Goal: Task Accomplishment & Management: Complete application form

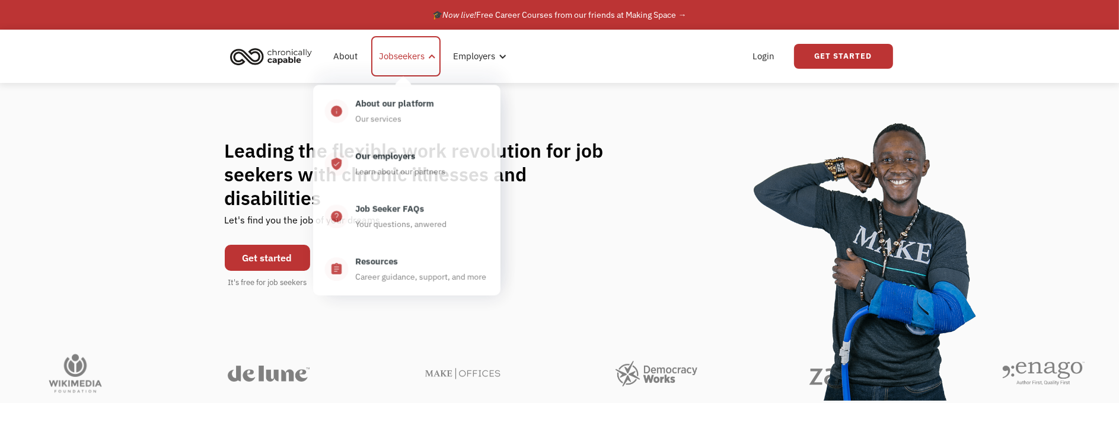
click at [409, 59] on div "Jobseekers" at bounding box center [403, 56] width 46 height 14
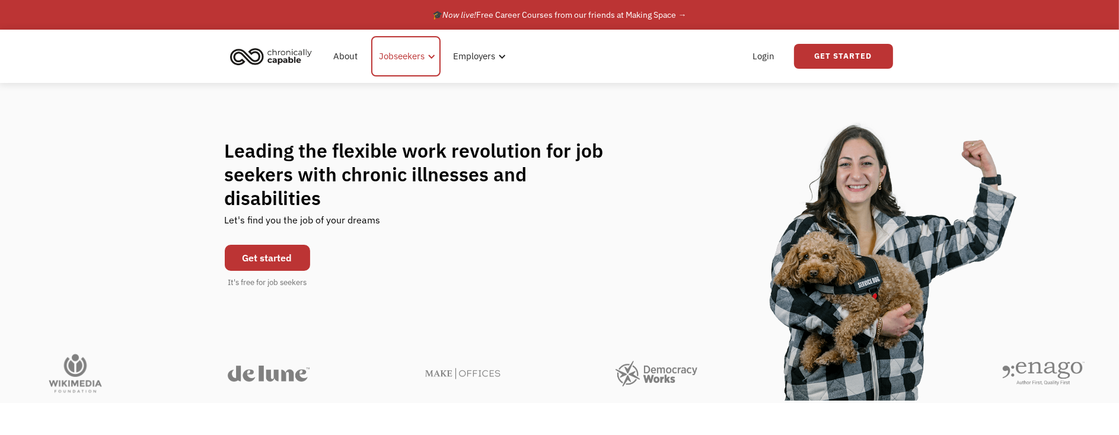
click at [410, 60] on div "Jobseekers" at bounding box center [403, 56] width 46 height 14
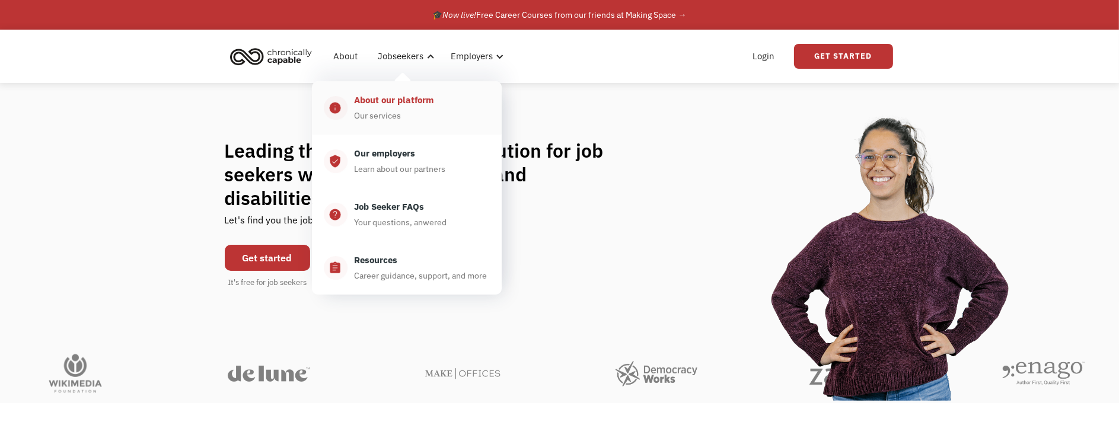
click at [408, 106] on div "About our platform" at bounding box center [394, 100] width 79 height 14
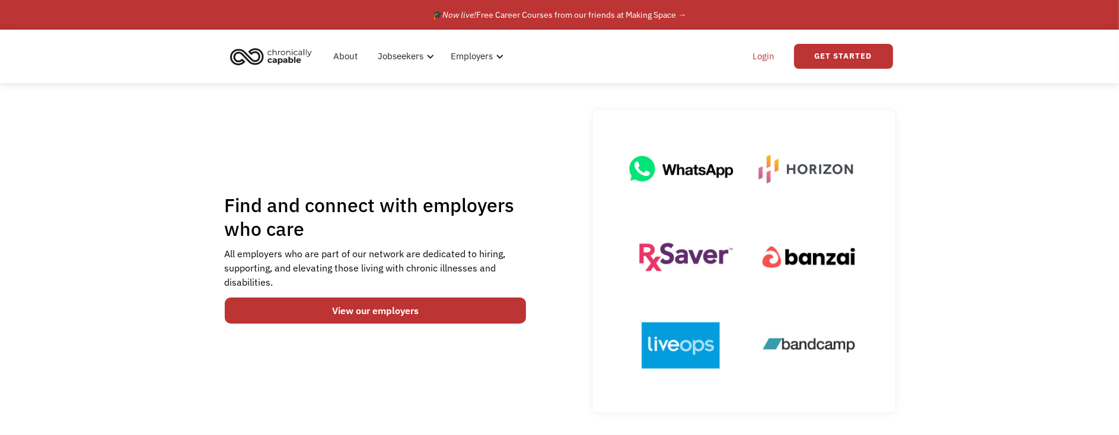
click at [760, 59] on link "Login" at bounding box center [764, 56] width 36 height 38
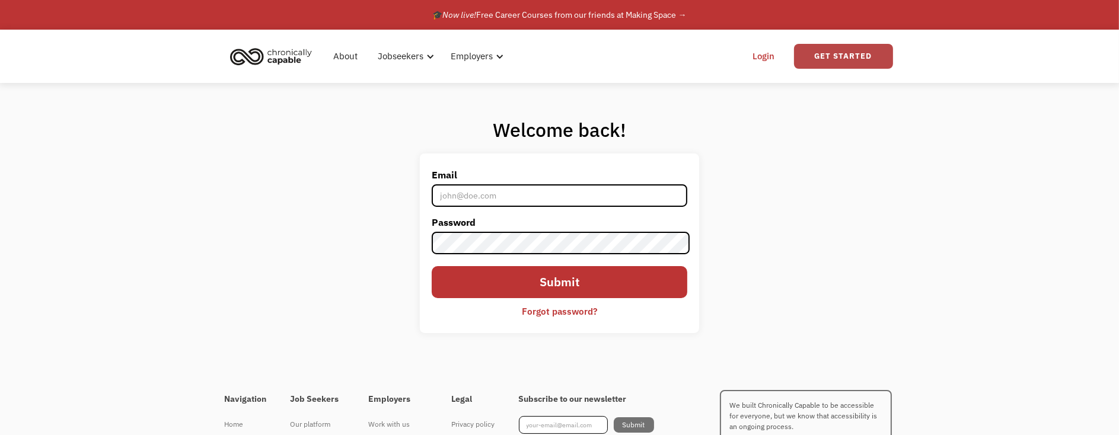
click at [846, 61] on link "Get Started" at bounding box center [843, 56] width 99 height 25
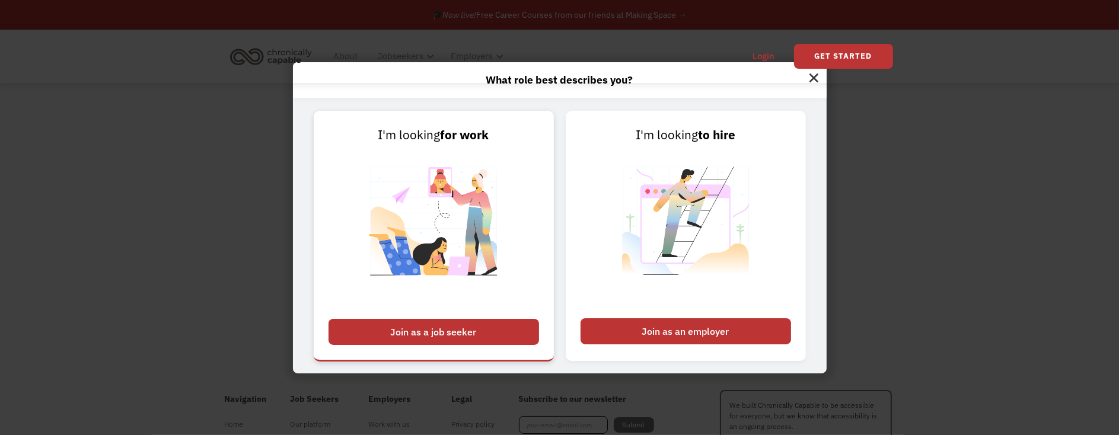
click at [450, 336] on div "Join as a job seeker" at bounding box center [434, 332] width 211 height 26
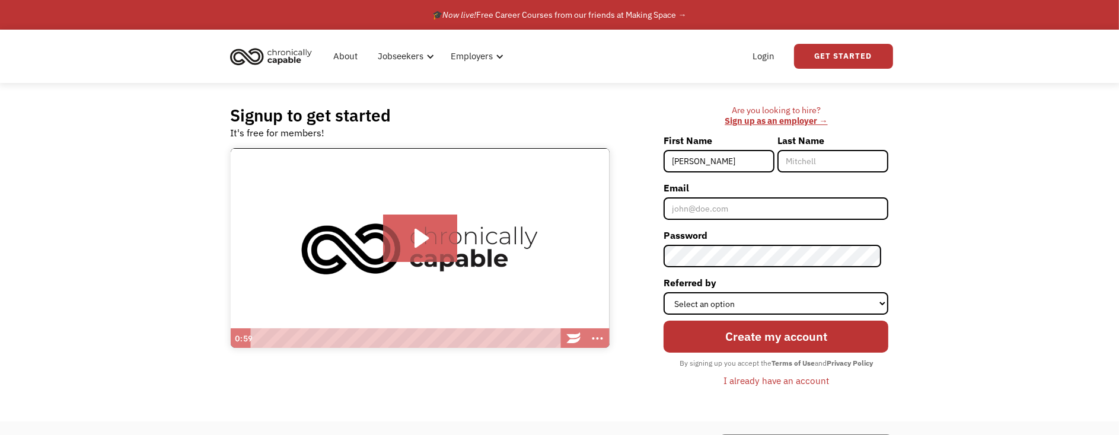
type input "Gabrielle"
type input "Stephens"
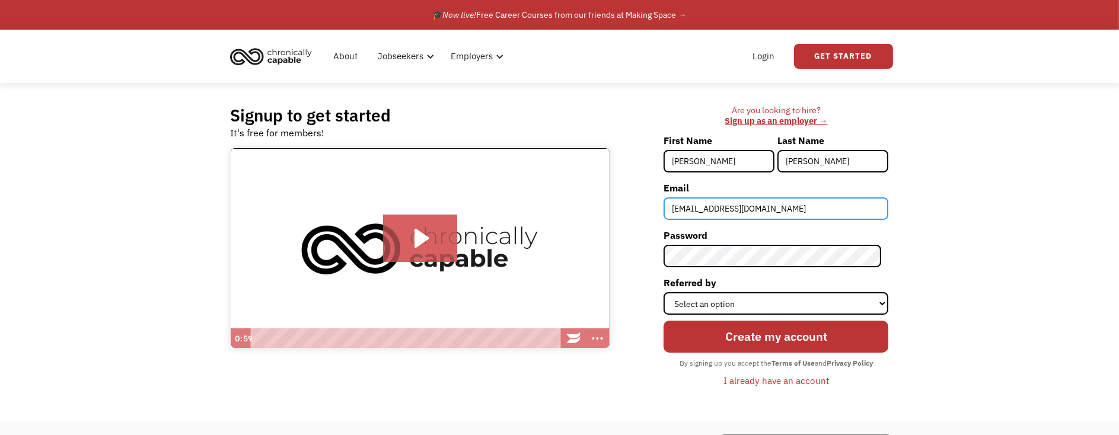
type input "grussel33@gmail.com"
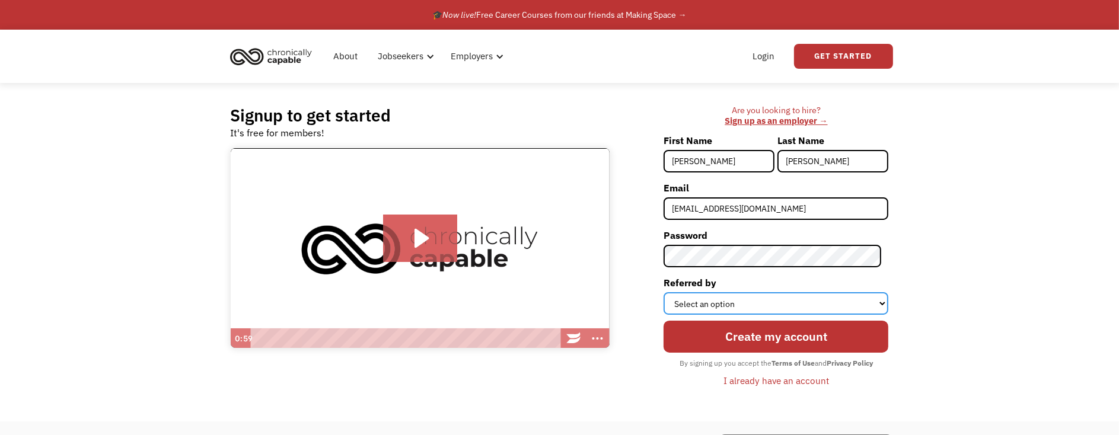
click at [768, 301] on select "Select an option Instagram Facebook Twitter Search Engine News Article Word of …" at bounding box center [776, 303] width 225 height 23
click at [914, 265] on div "Signup to get started It's free for members! Click for sound @keyframes VOLUME_…" at bounding box center [559, 252] width 1119 height 339
click at [745, 303] on select "Select an option Instagram Facebook Twitter Search Engine News Article Word of …" at bounding box center [776, 303] width 225 height 23
select select "Search Engine"
click at [671, 292] on select "Select an option Instagram Facebook Twitter Search Engine News Article Word of …" at bounding box center [776, 303] width 225 height 23
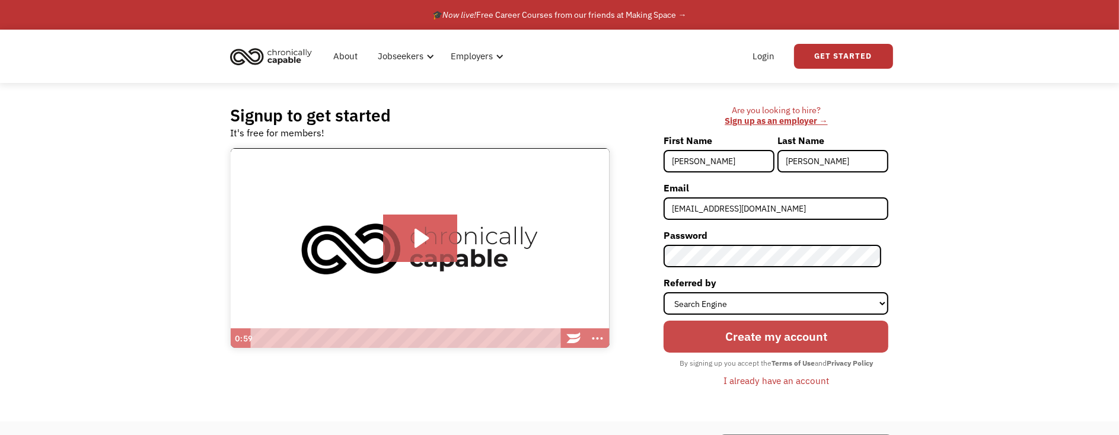
click at [784, 338] on input "Create my account" at bounding box center [776, 336] width 225 height 31
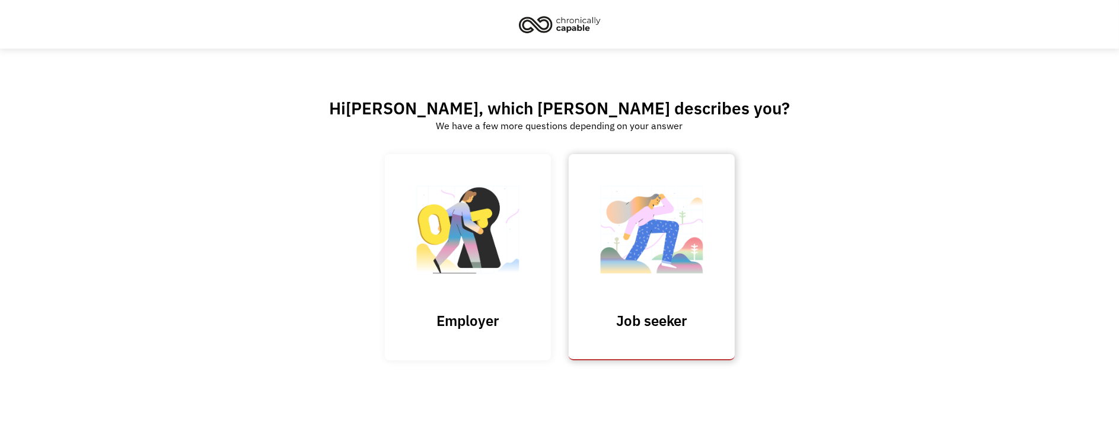
click at [661, 279] on img at bounding box center [652, 236] width 119 height 116
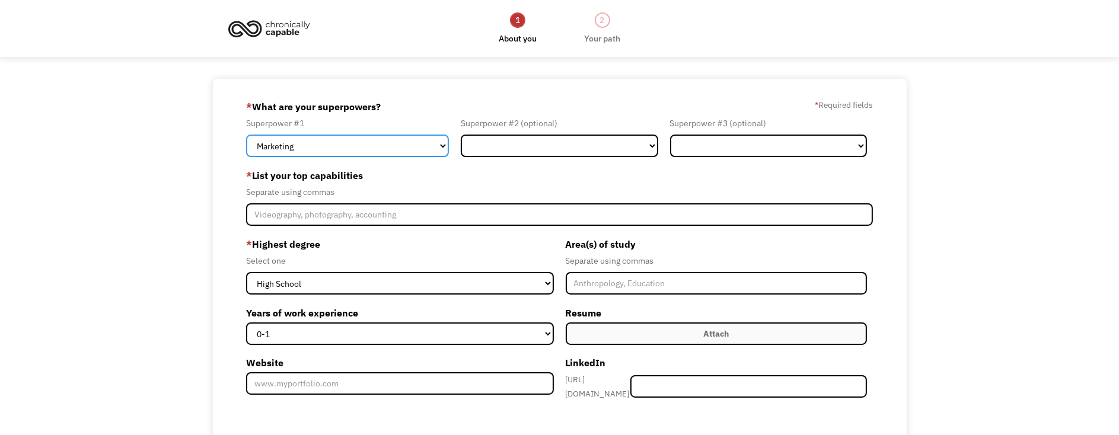
click at [440, 147] on select "Marketing Human Resources Finance Technology Operations Sales Industrial & Manu…" at bounding box center [347, 146] width 203 height 23
click at [445, 145] on select "Marketing Human Resources Finance Technology Operations Sales Industrial & Manu…" at bounding box center [347, 146] width 203 height 23
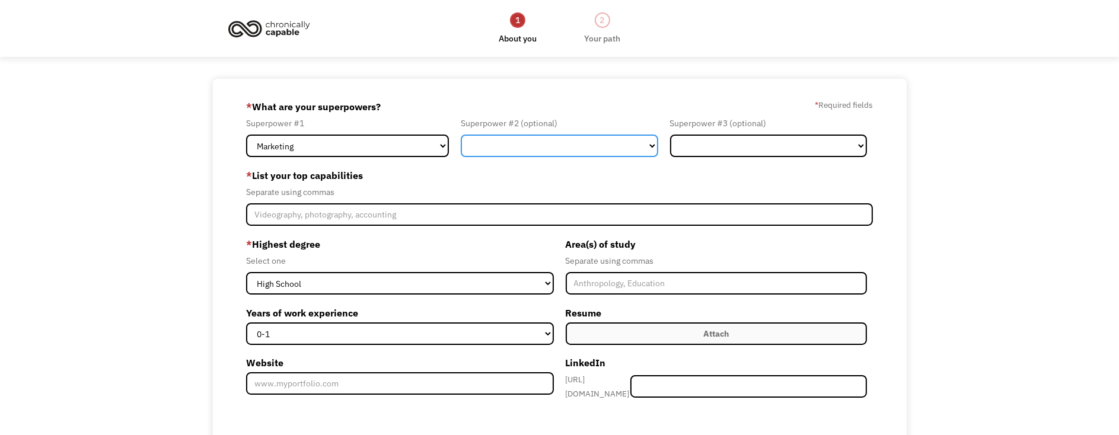
click at [567, 142] on select "Marketing Human Resources Finance Technology Operations Sales Industrial & Manu…" at bounding box center [559, 146] width 197 height 23
select select "Administration"
click at [461, 135] on select "Marketing Human Resources Finance Technology Operations Sales Industrial & Manu…" at bounding box center [559, 146] width 197 height 23
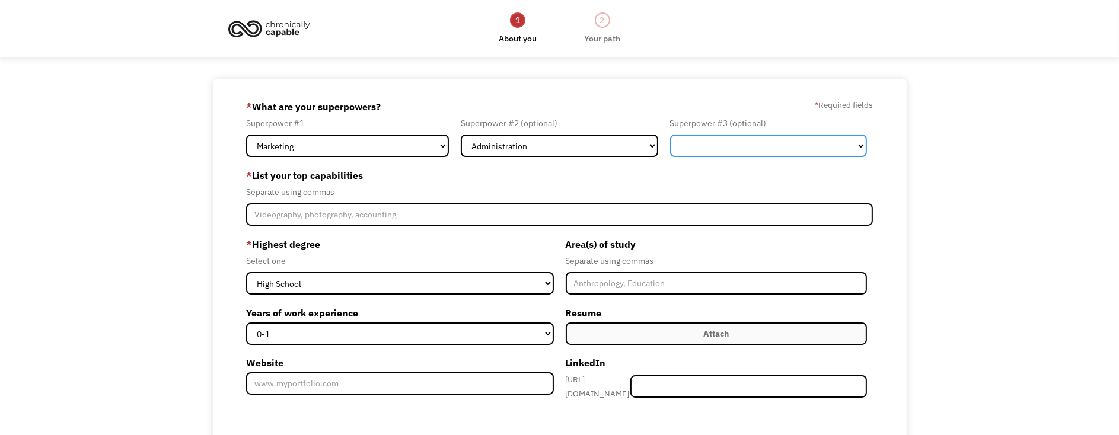
click at [748, 144] on select "Marketing Human Resources Finance Technology Operations Sales Industrial & Manu…" at bounding box center [768, 146] width 197 height 23
select select "Other"
click at [670, 135] on select "Marketing Human Resources Finance Technology Operations Sales Industrial & Manu…" at bounding box center [768, 146] width 197 height 23
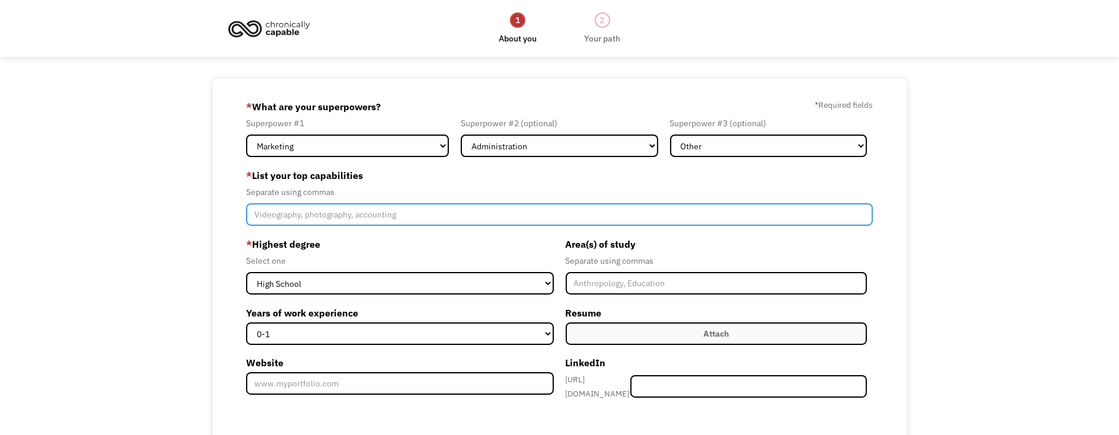
click at [398, 212] on input "Member-Create-Step1" at bounding box center [559, 214] width 627 height 23
type input "d"
click at [273, 217] on input "Data entry, Administrative, Social Media, Marketing" at bounding box center [559, 214] width 627 height 23
type input "Data Entry, Administrative, Social Media, Marketing"
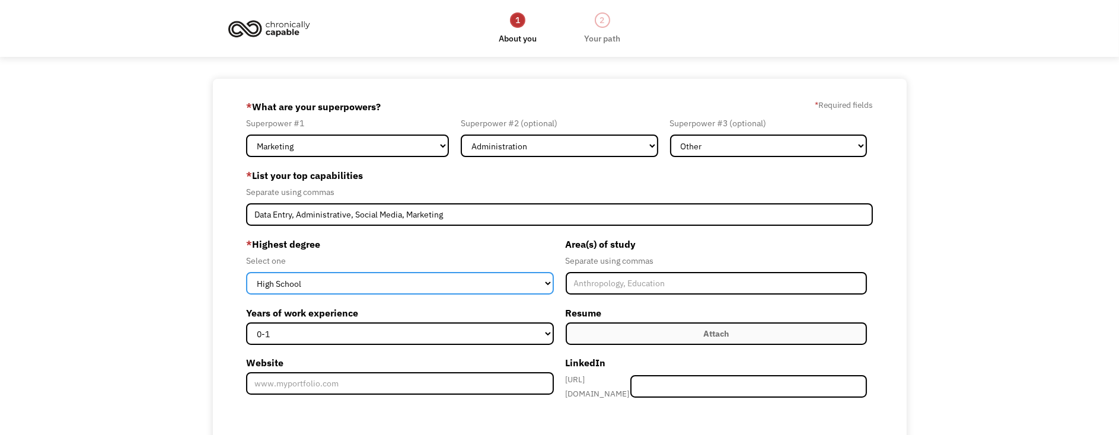
click at [456, 281] on select "High School Associates Bachelors Master's PhD" at bounding box center [399, 283] width 307 height 23
select select "masters"
click at [246, 272] on select "High School Associates Bachelors Master's PhD" at bounding box center [399, 283] width 307 height 23
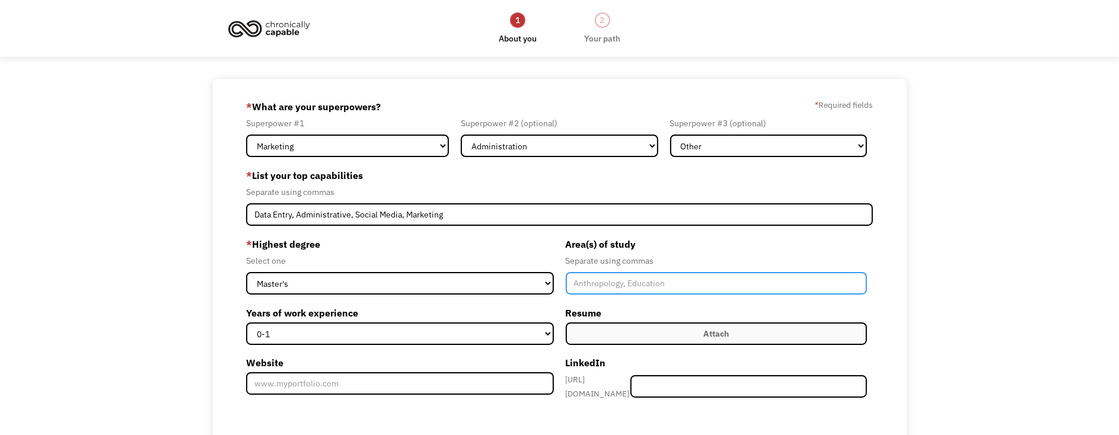
click at [636, 285] on input "Member-Create-Step1" at bounding box center [716, 283] width 301 height 23
type input "Service Management, Business Administration"
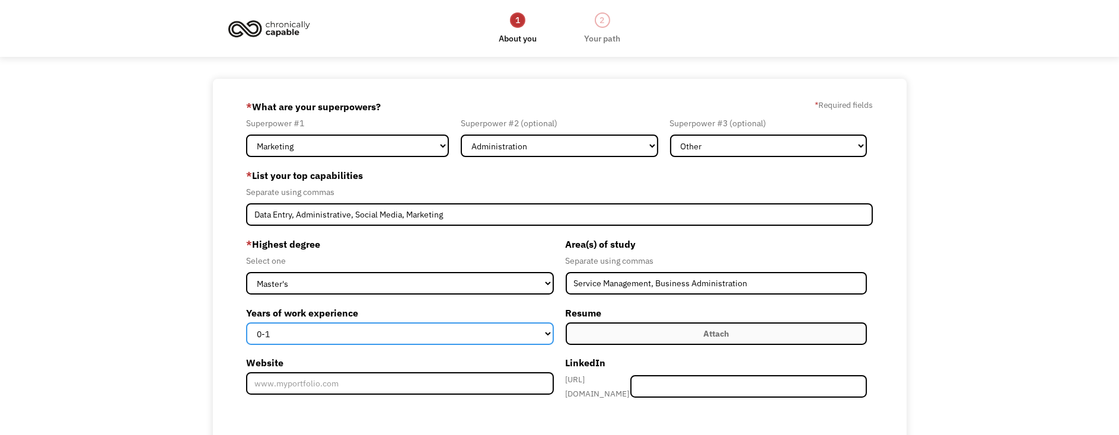
click at [542, 337] on select "0-1 2-4 5-10 11-15 15+" at bounding box center [399, 334] width 307 height 23
select select "15+"
click at [246, 323] on select "0-1 2-4 5-10 11-15 15+" at bounding box center [399, 334] width 307 height 23
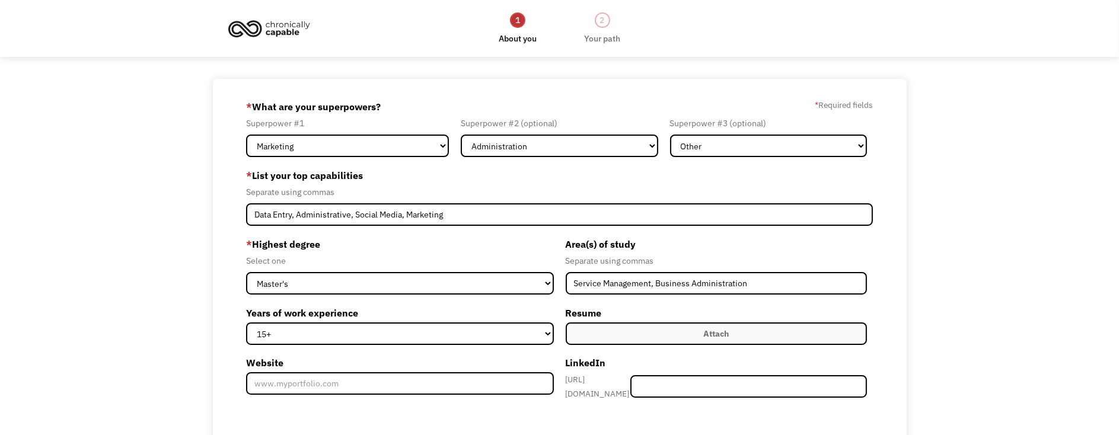
click at [690, 333] on label "Attach" at bounding box center [716, 334] width 301 height 23
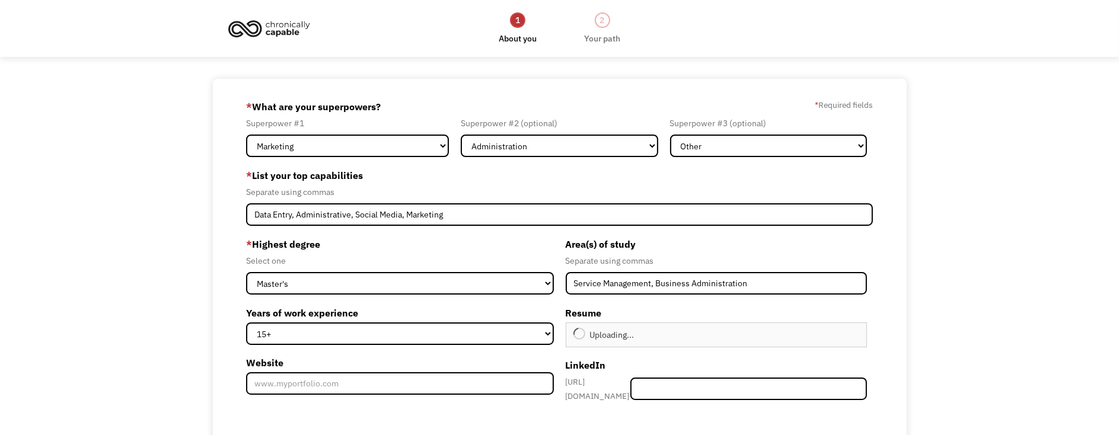
type input "Continue"
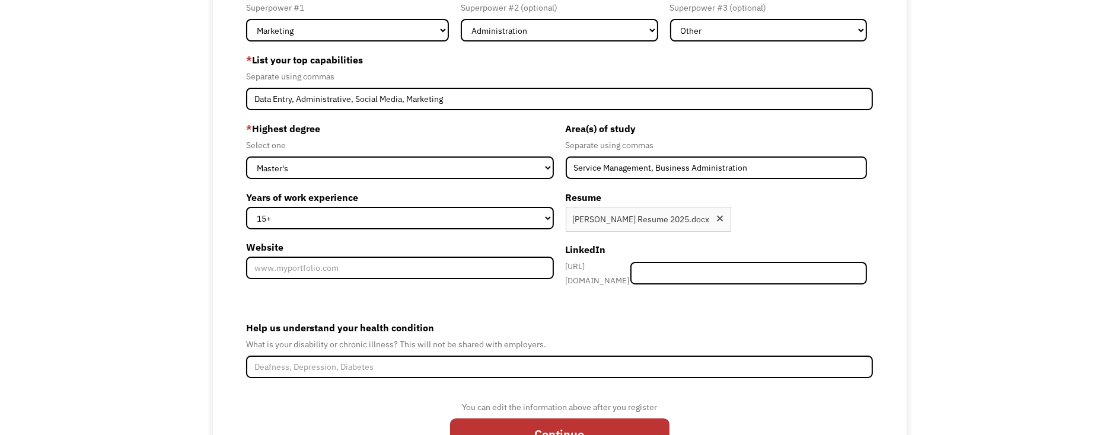
scroll to position [119, 0]
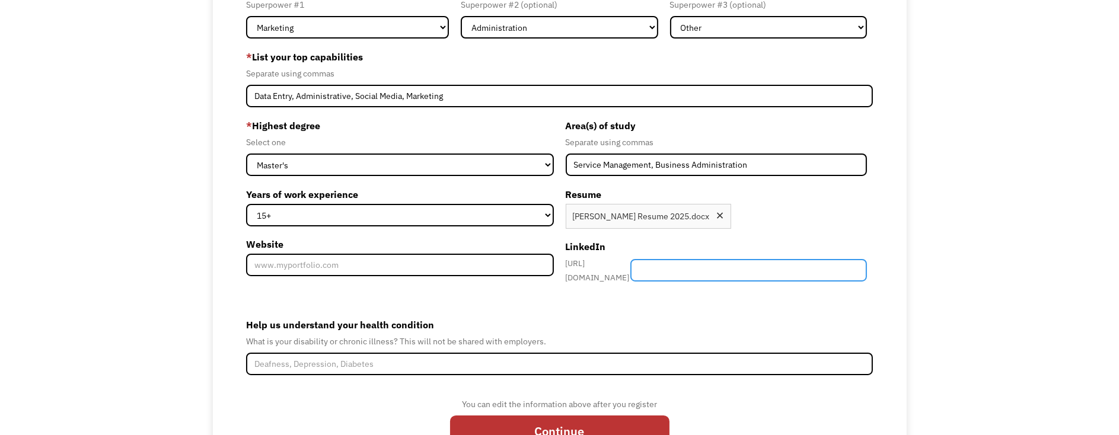
click at [693, 266] on input "Member-Create-Step1" at bounding box center [749, 270] width 237 height 23
paste input "https://www.linkedin.com/in/gabrielle-stephens-64455386/"
type input "https://www.linkedin.com/in/gabrielle-stephens-64455386/"
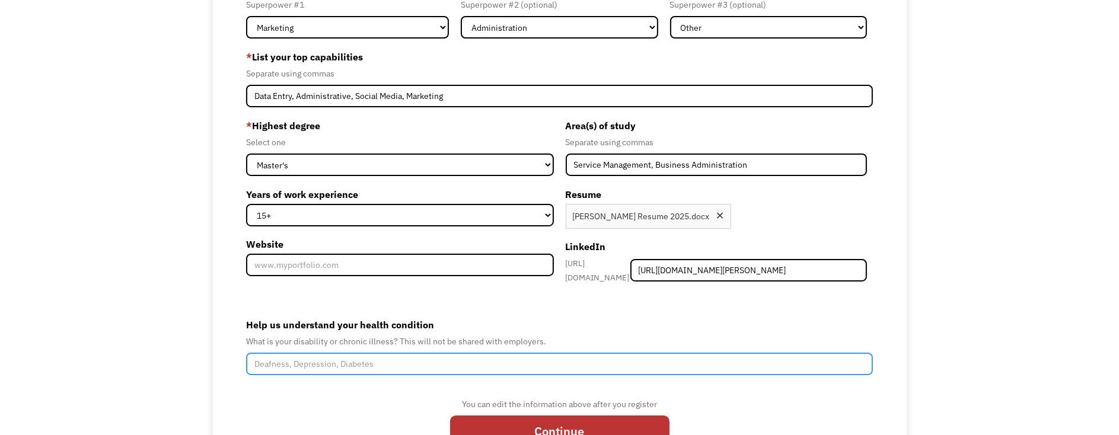
scroll to position [0, 0]
click at [373, 357] on input "Help us understand your health condition" at bounding box center [559, 364] width 627 height 23
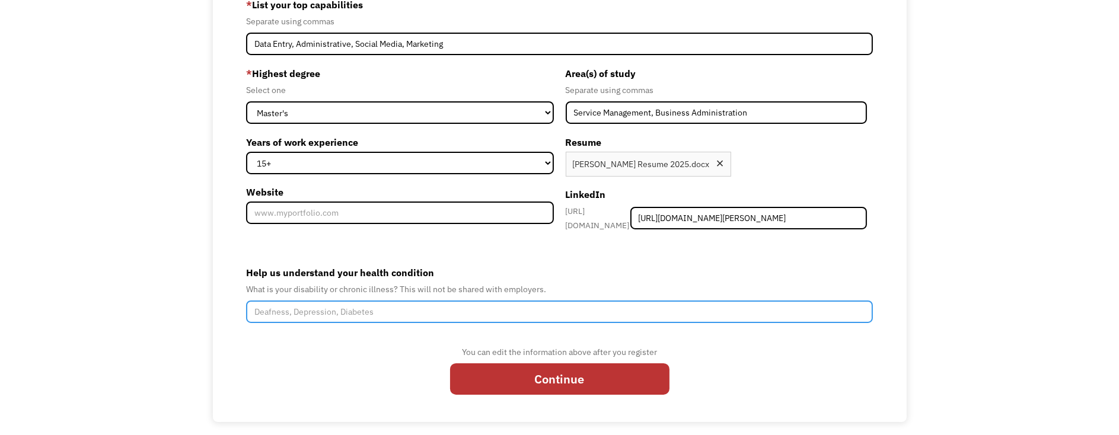
scroll to position [173, 0]
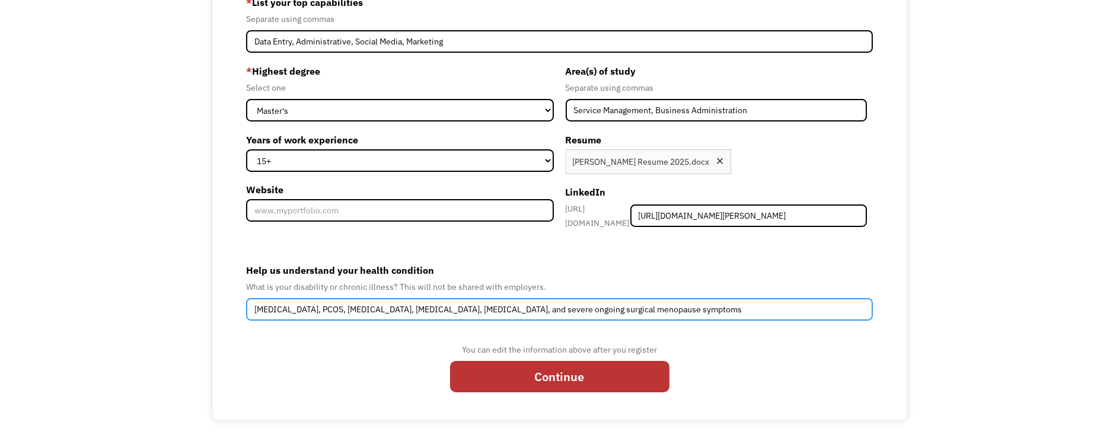
drag, startPoint x: 482, startPoint y: 304, endPoint x: 439, endPoint y: 307, distance: 42.9
click at [439, 307] on input "Endometriosis, PCOS, Celiac, Interstitial Cystitis, Depression, and severe ongo…" at bounding box center [559, 309] width 627 height 23
type input "Endometriosis, PCOS, Celiac, Interstitial Cystitis, and severe ongoing surgical…"
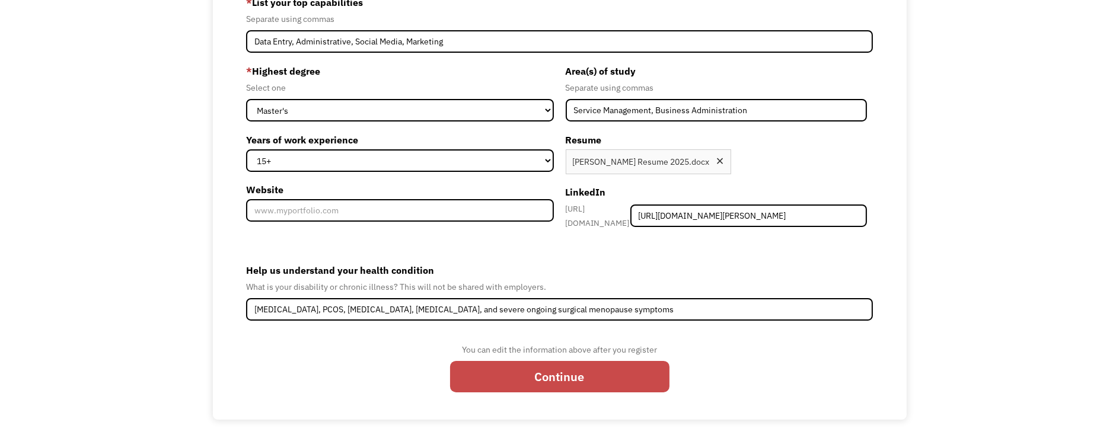
click at [597, 372] on input "Continue" at bounding box center [559, 376] width 219 height 31
type input "Please wait..."
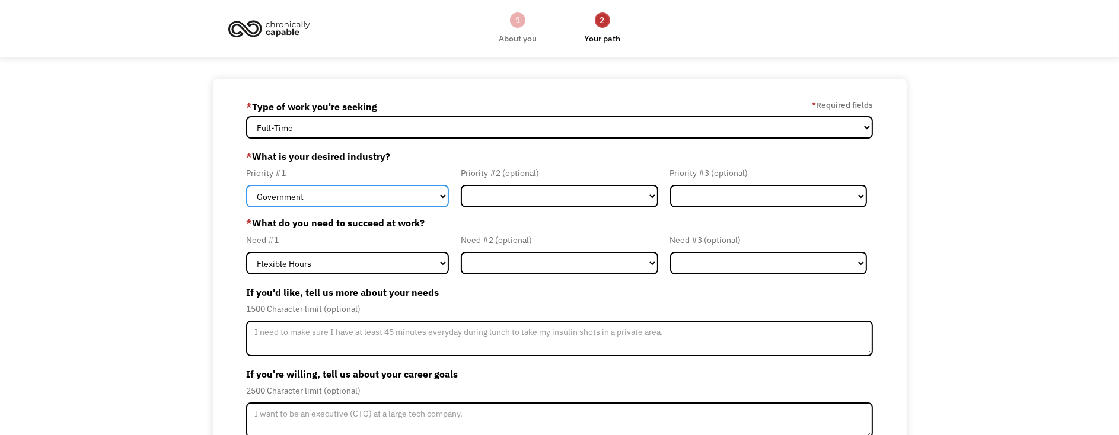
click at [443, 194] on select "Government Finance & Insurance Health & Social Care Tech & Engineering Creative…" at bounding box center [347, 196] width 203 height 23
select select "Other"
click at [246, 185] on select "Government Finance & Insurance Health & Social Care Tech & Engineering Creative…" at bounding box center [347, 196] width 203 height 23
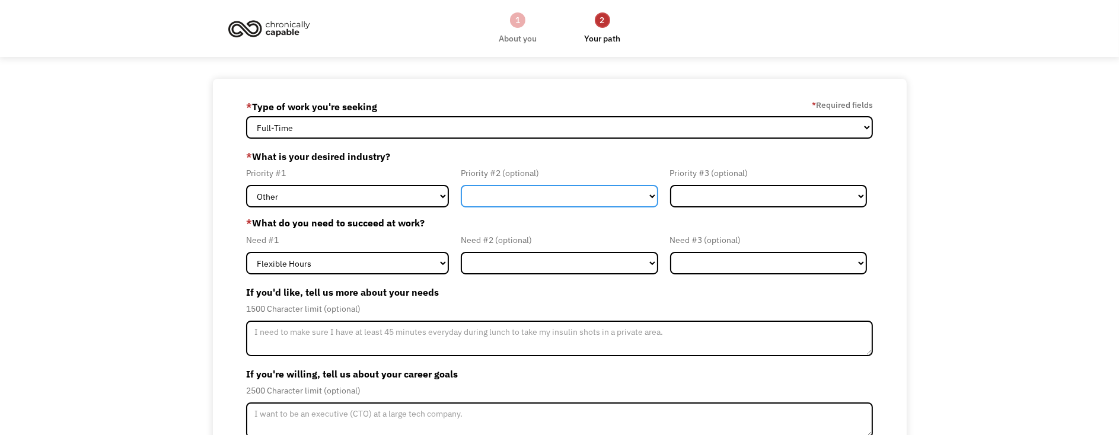
click at [510, 198] on select "Government Finance & Insurance Health & Social Care Tech & Engineering Creative…" at bounding box center [559, 196] width 197 height 23
select select "Administrative"
click at [461, 185] on select "Government Finance & Insurance Health & Social Care Tech & Engineering Creative…" at bounding box center [559, 196] width 197 height 23
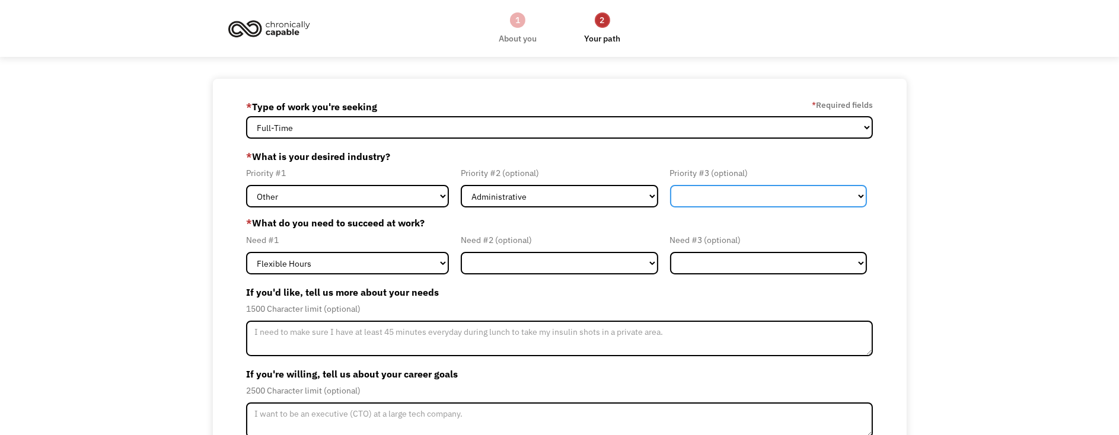
click at [732, 199] on select "Government Finance & Insurance Health & Social Care Tech & Engineering Creative…" at bounding box center [768, 196] width 197 height 23
select select "Creative & Design"
click at [670, 185] on select "Government Finance & Insurance Health & Social Care Tech & Engineering Creative…" at bounding box center [768, 196] width 197 height 23
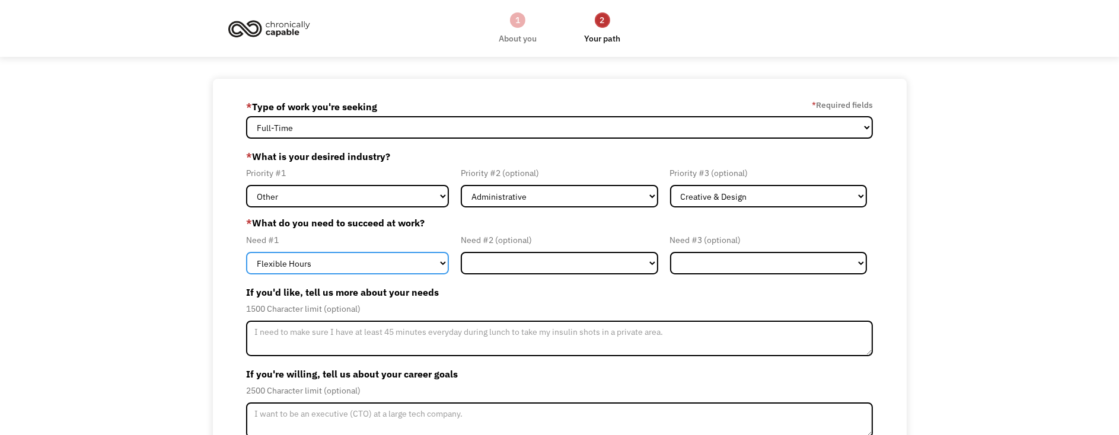
click at [440, 260] on select "Flexible Hours Remote Work Service Animal On-site Accommodations Visual Support…" at bounding box center [347, 263] width 203 height 23
select select "Remote Work"
click at [246, 252] on select "Flexible Hours Remote Work Service Animal On-site Accommodations Visual Support…" at bounding box center [347, 263] width 203 height 23
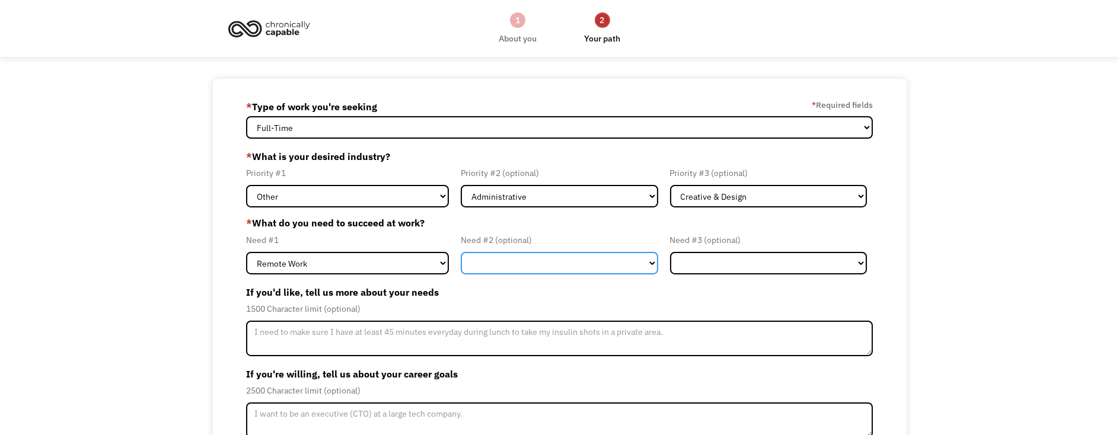
click at [527, 262] on select "Flexible Hours Remote Work Service Animal On-site Accommodations Visual Support…" at bounding box center [559, 263] width 197 height 23
select select "Flexible Hours"
click at [461, 252] on select "Flexible Hours Remote Work Service Animal On-site Accommodations Visual Support…" at bounding box center [559, 263] width 197 height 23
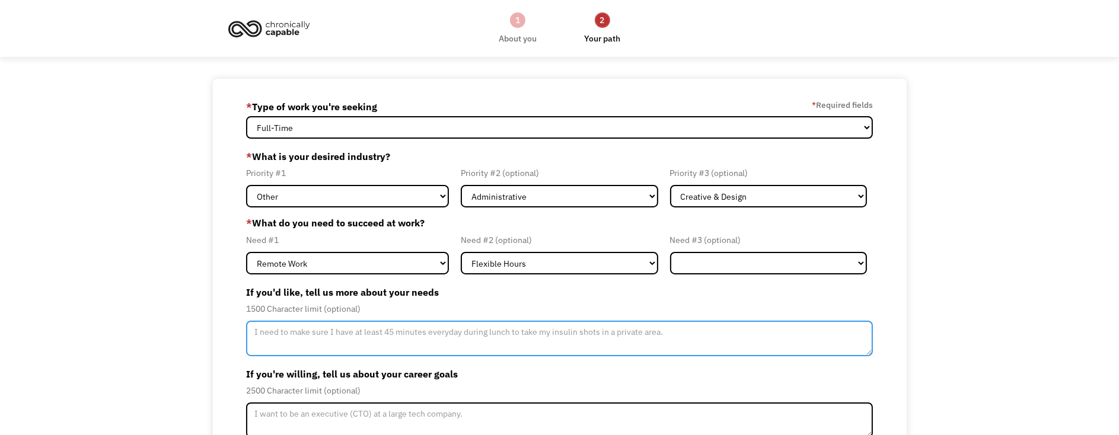
click at [365, 332] on textarea "Member-Update-Form-Step2" at bounding box center [559, 339] width 627 height 36
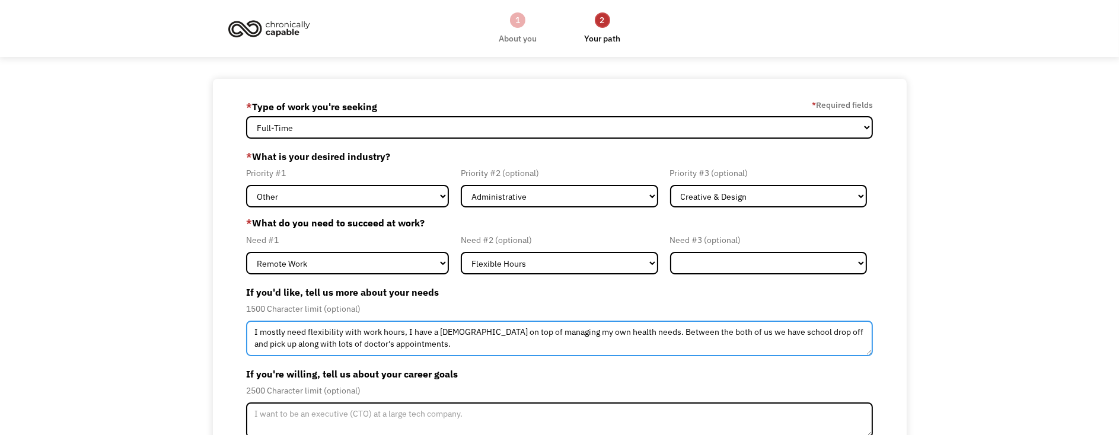
click at [629, 332] on textarea "I mostly need flexibility with work hours, I have a 4 year old on top of managi…" at bounding box center [559, 339] width 627 height 36
click at [477, 334] on textarea "I mostly need flexibility with work hours, I have a 4 year old on top of managi…" at bounding box center [559, 339] width 627 height 36
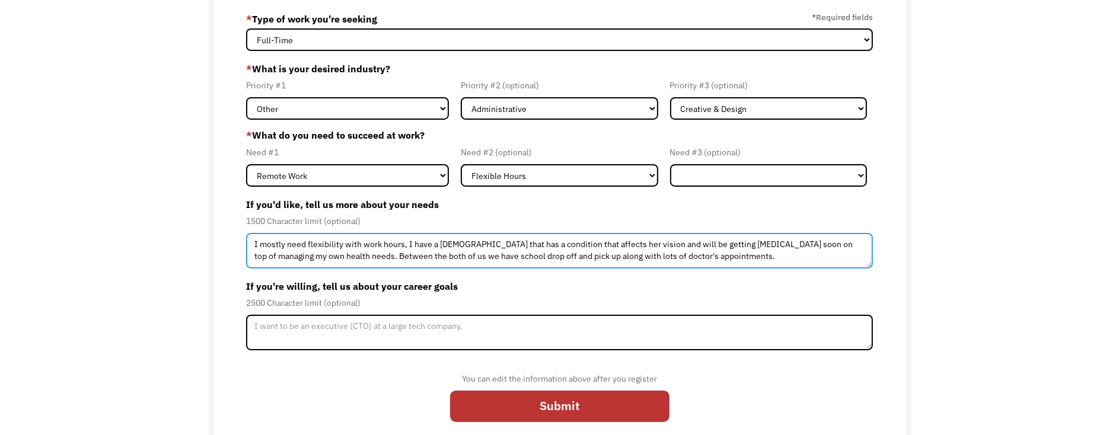
scroll to position [101, 0]
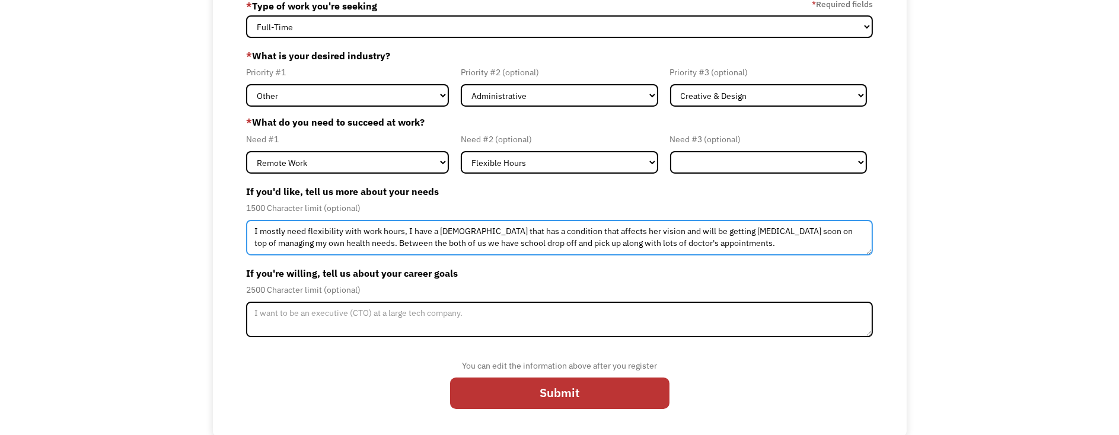
type textarea "I mostly need flexibility with work hours, I have a 4 year old that has a condi…"
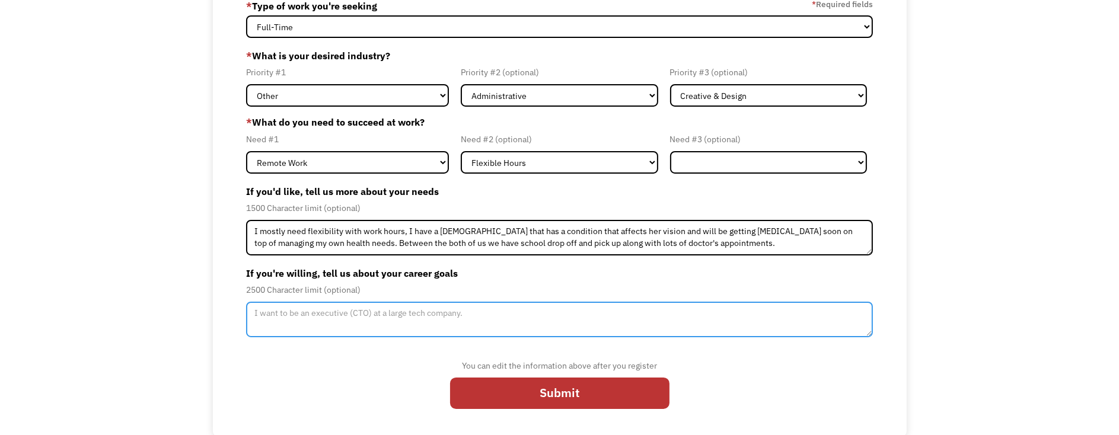
click at [418, 311] on textarea "Member-Update-Form-Step2" at bounding box center [559, 320] width 627 height 36
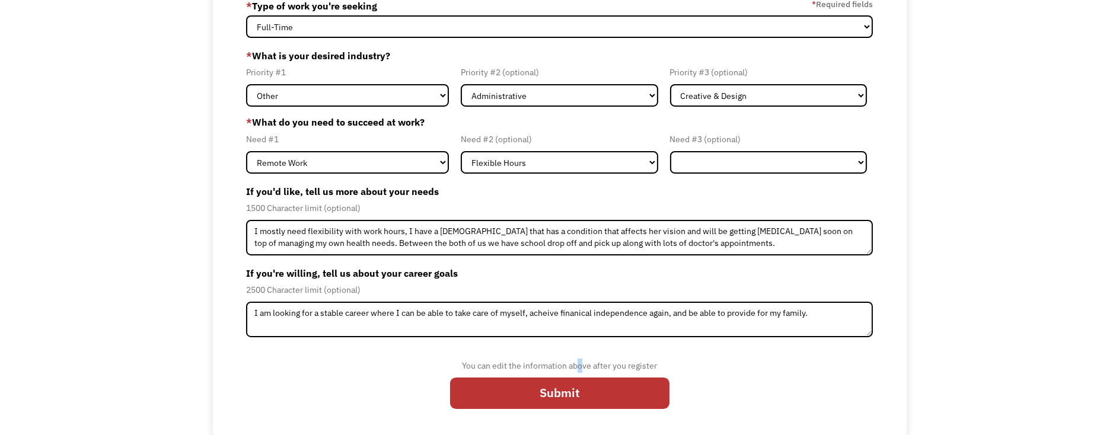
drag, startPoint x: 536, startPoint y: 309, endPoint x: 581, endPoint y: 343, distance: 56.4
click at [581, 343] on form "68d01ec08c49bd4418ff57dc grussel33@gmail.com Gabrielle Stephens * Type of work …" at bounding box center [559, 207] width 627 height 422
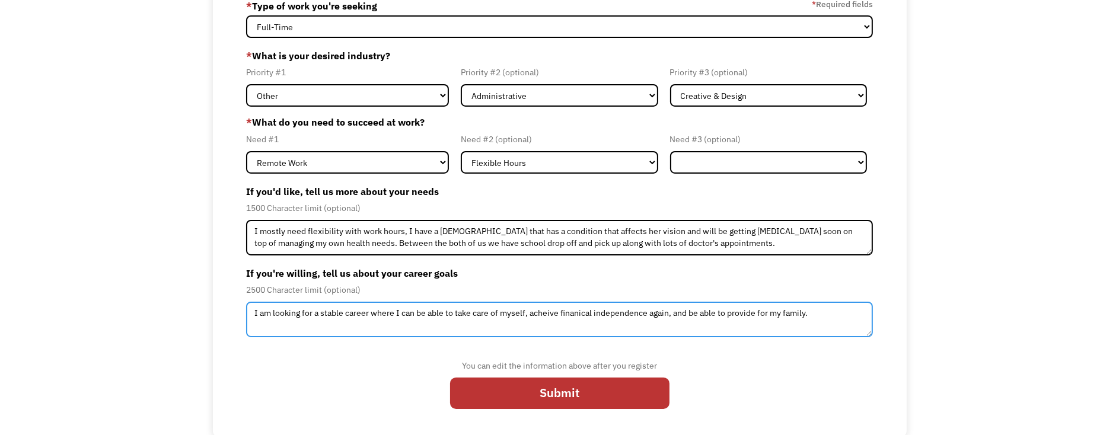
drag, startPoint x: 581, startPoint y: 343, endPoint x: 558, endPoint y: 313, distance: 38.1
click at [819, 313] on textarea "I am looking for a stable career where I can be able to take care of myself, ac…" at bounding box center [559, 320] width 627 height 36
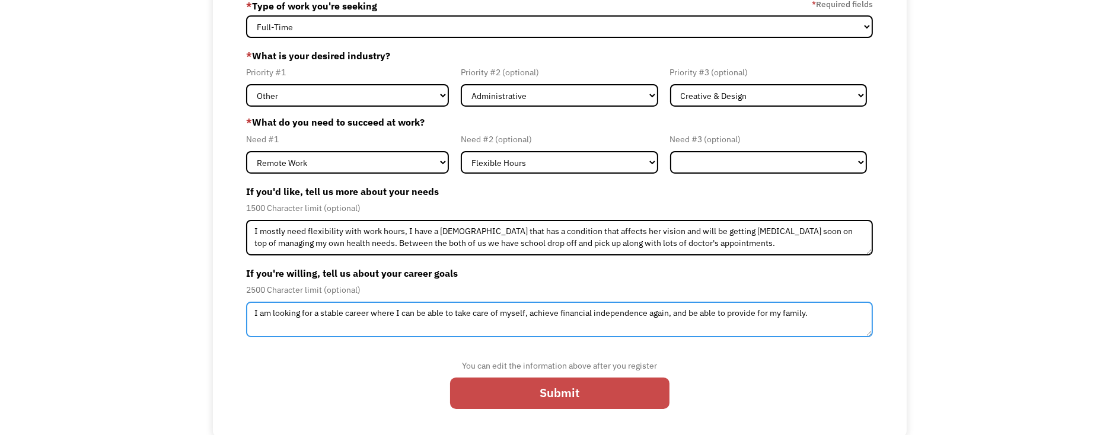
type textarea "I am looking for a stable career where I can be able to take care of myself, ac…"
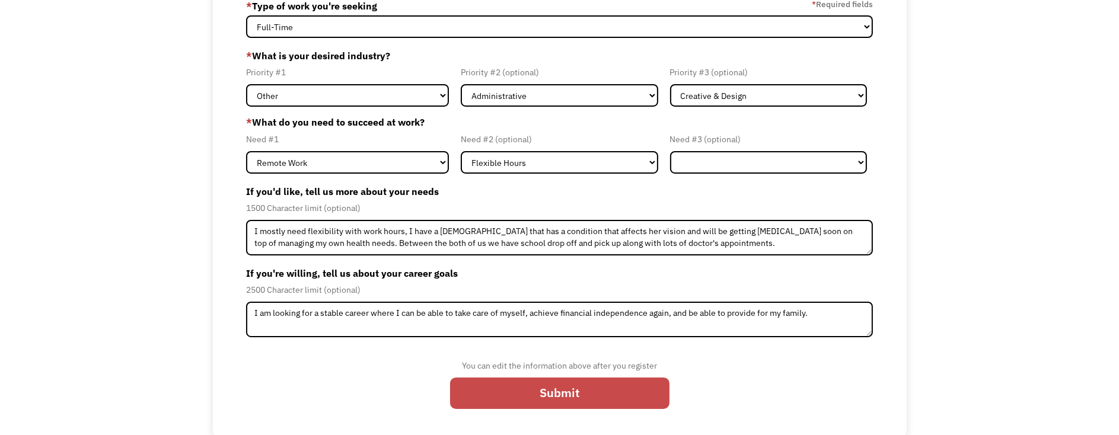
click at [578, 397] on input "Submit" at bounding box center [559, 393] width 219 height 31
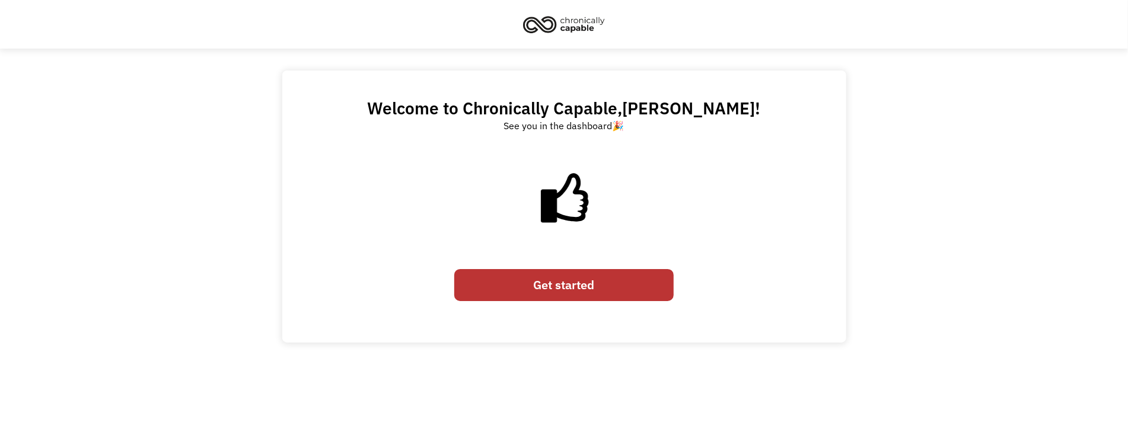
click at [598, 287] on link "Get started" at bounding box center [563, 284] width 219 height 31
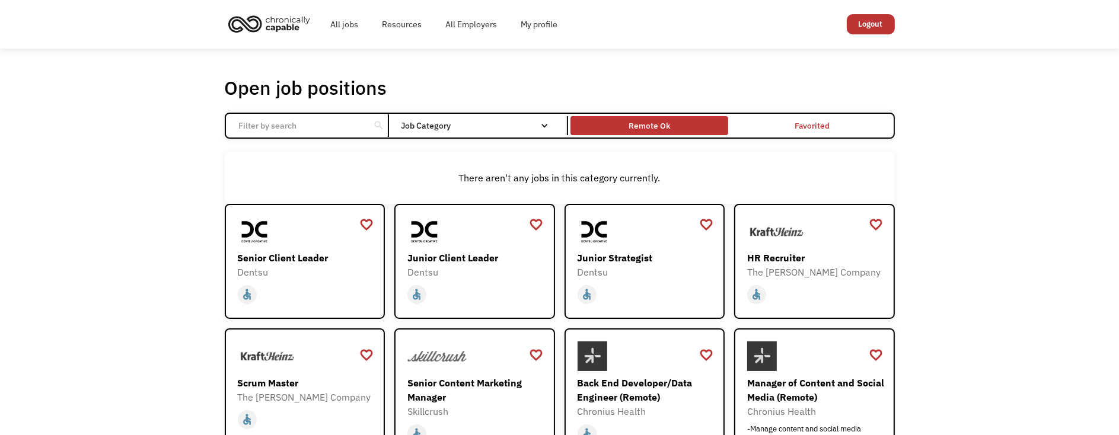
click at [663, 126] on div "Remote Ok" at bounding box center [650, 126] width 42 height 14
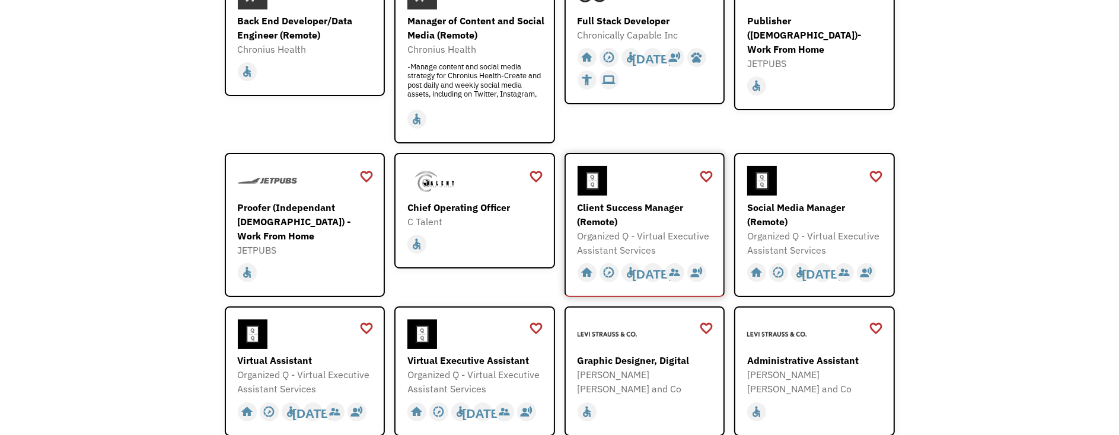
scroll to position [297, 0]
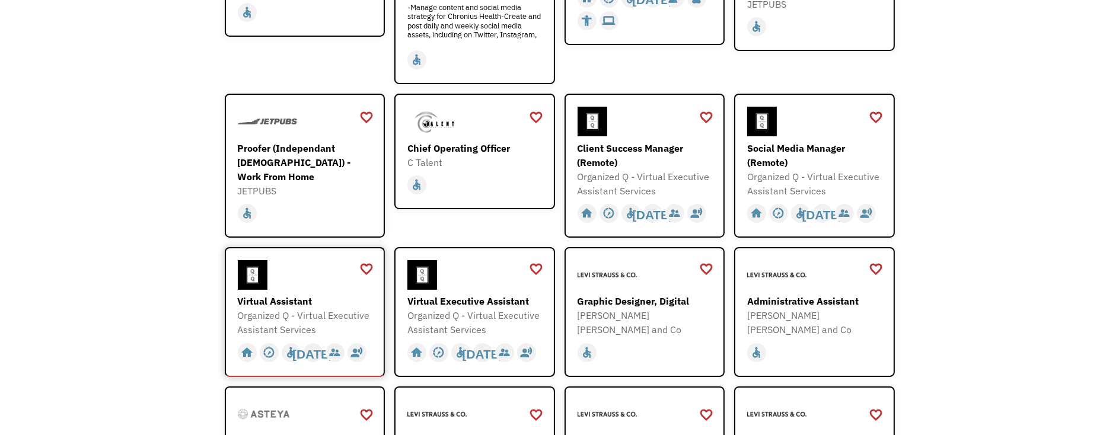
click at [284, 301] on div "Virtual Assistant" at bounding box center [307, 301] width 138 height 14
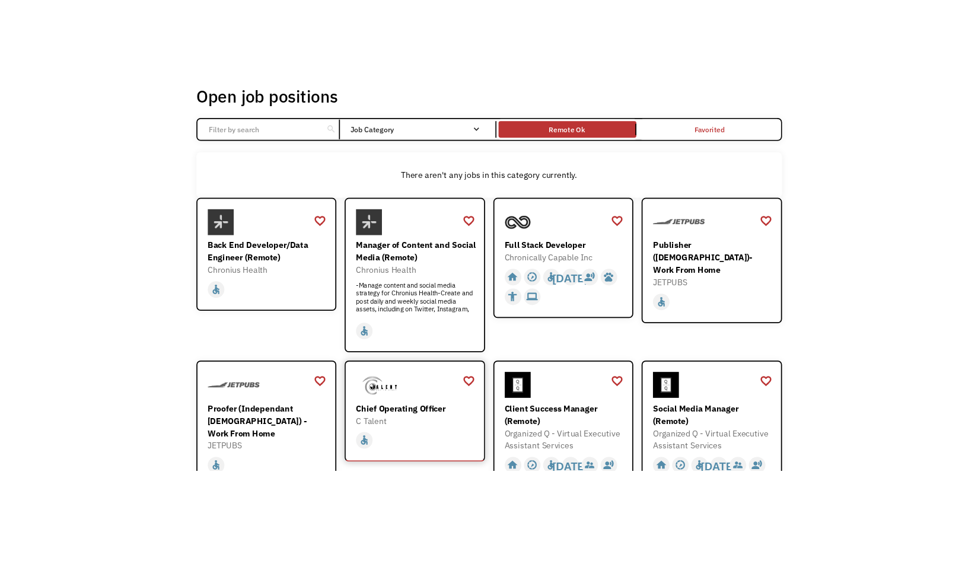
scroll to position [0, 0]
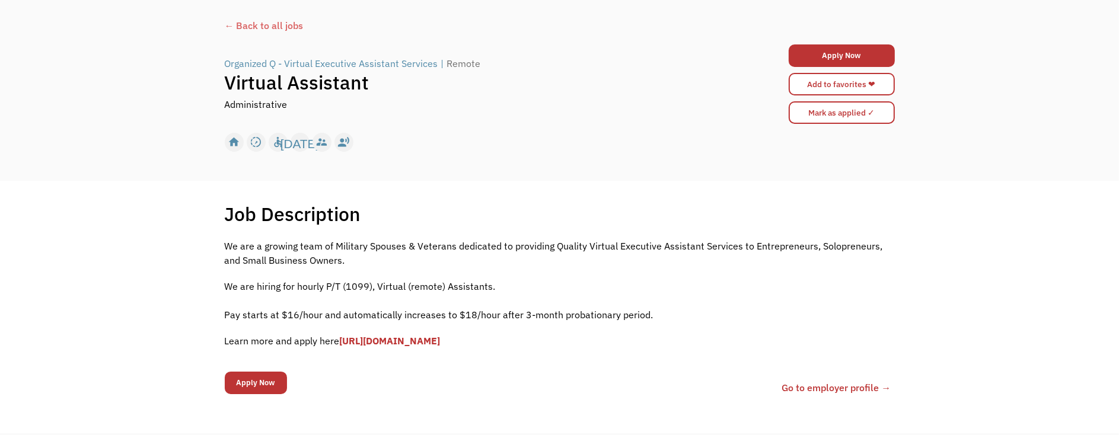
scroll to position [59, 0]
